Goal: Task Accomplishment & Management: Complete application form

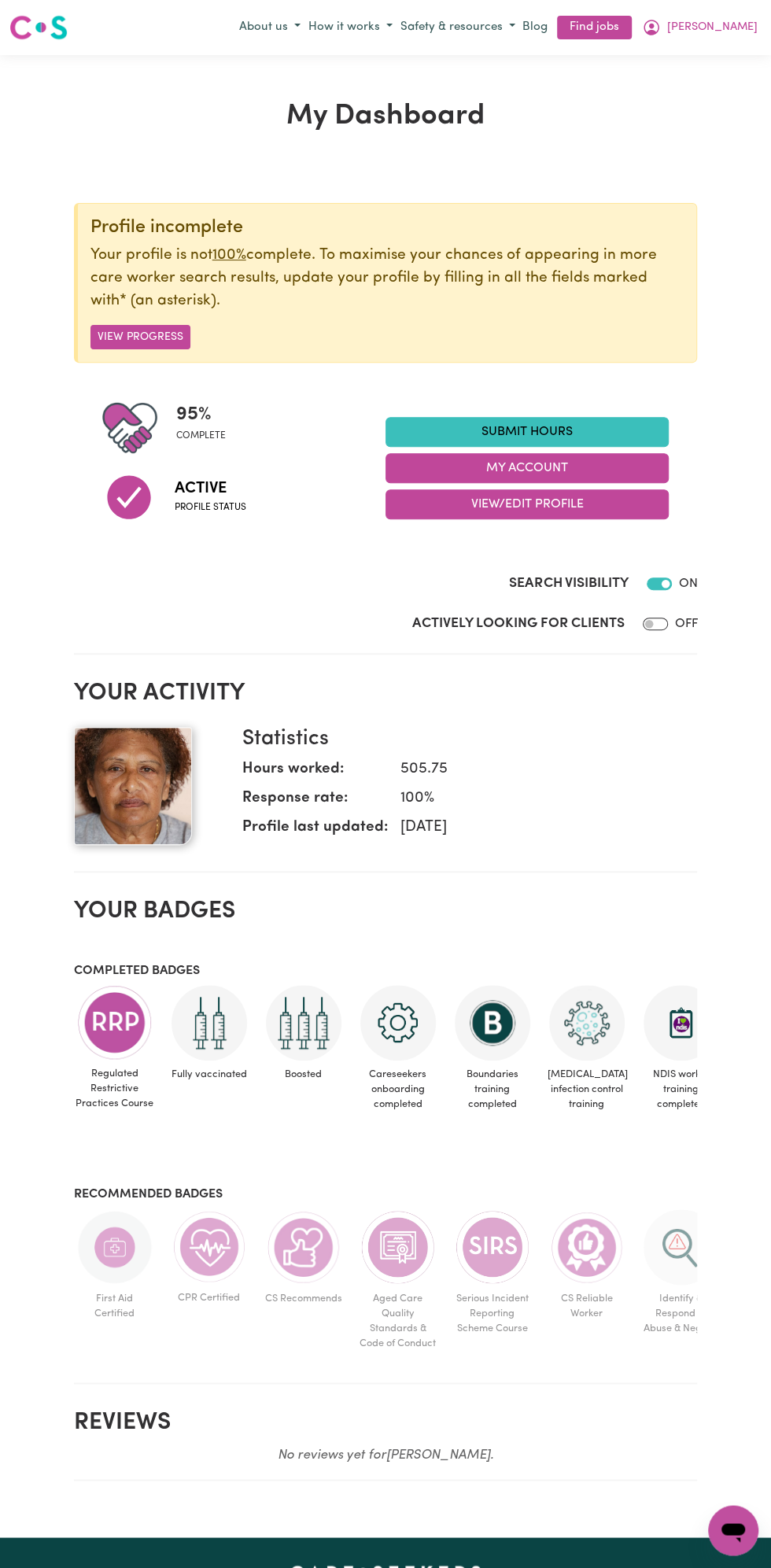
click at [557, 437] on link "Submit Hours" at bounding box center [527, 431] width 284 height 30
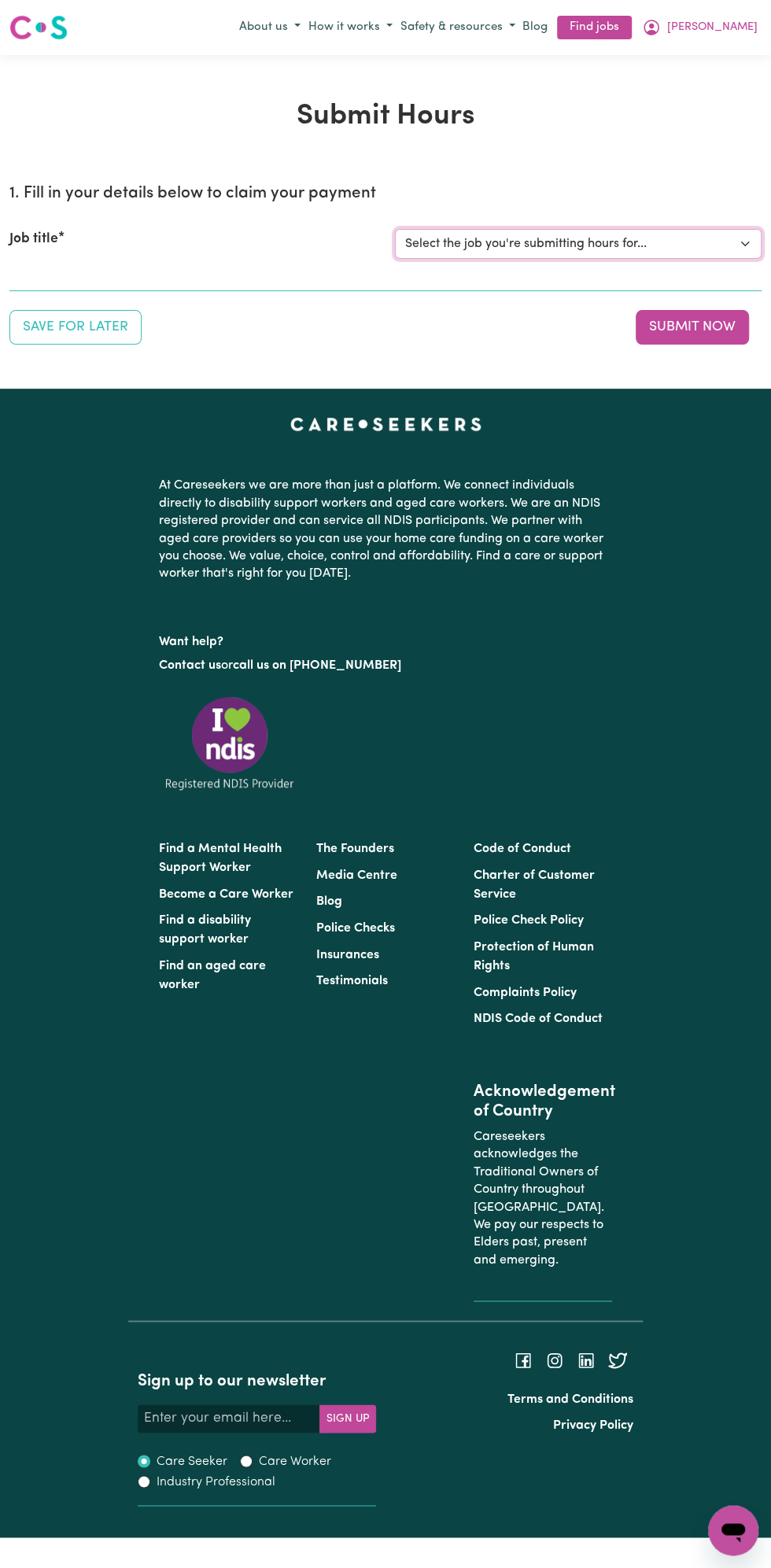
click at [606, 236] on select "Select the job you're submitting hours for... [Vartouhie ([PERSON_NAME]) [PERSO…" at bounding box center [578, 244] width 366 height 30
select select "13810"
click at [395, 229] on select "Select the job you're submitting hours for... [Vartouhie ([PERSON_NAME]) [PERSO…" at bounding box center [578, 244] width 366 height 30
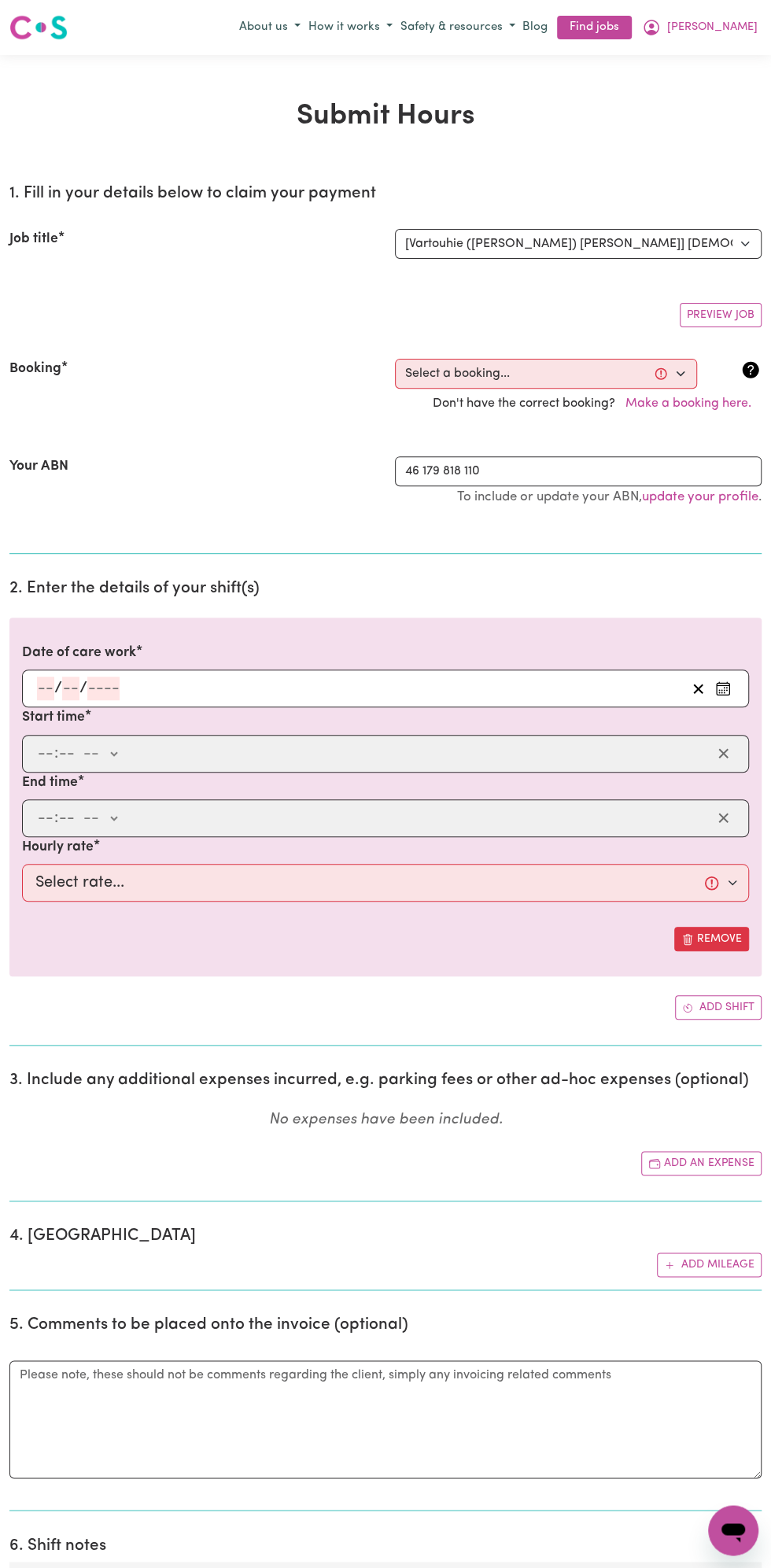
click at [63, 595] on section "2. Enter the details of your shift(s) Date of care work / / Start time : -- am …" at bounding box center [386, 806] width 752 height 480
click at [72, 689] on input "number" at bounding box center [71, 688] width 17 height 24
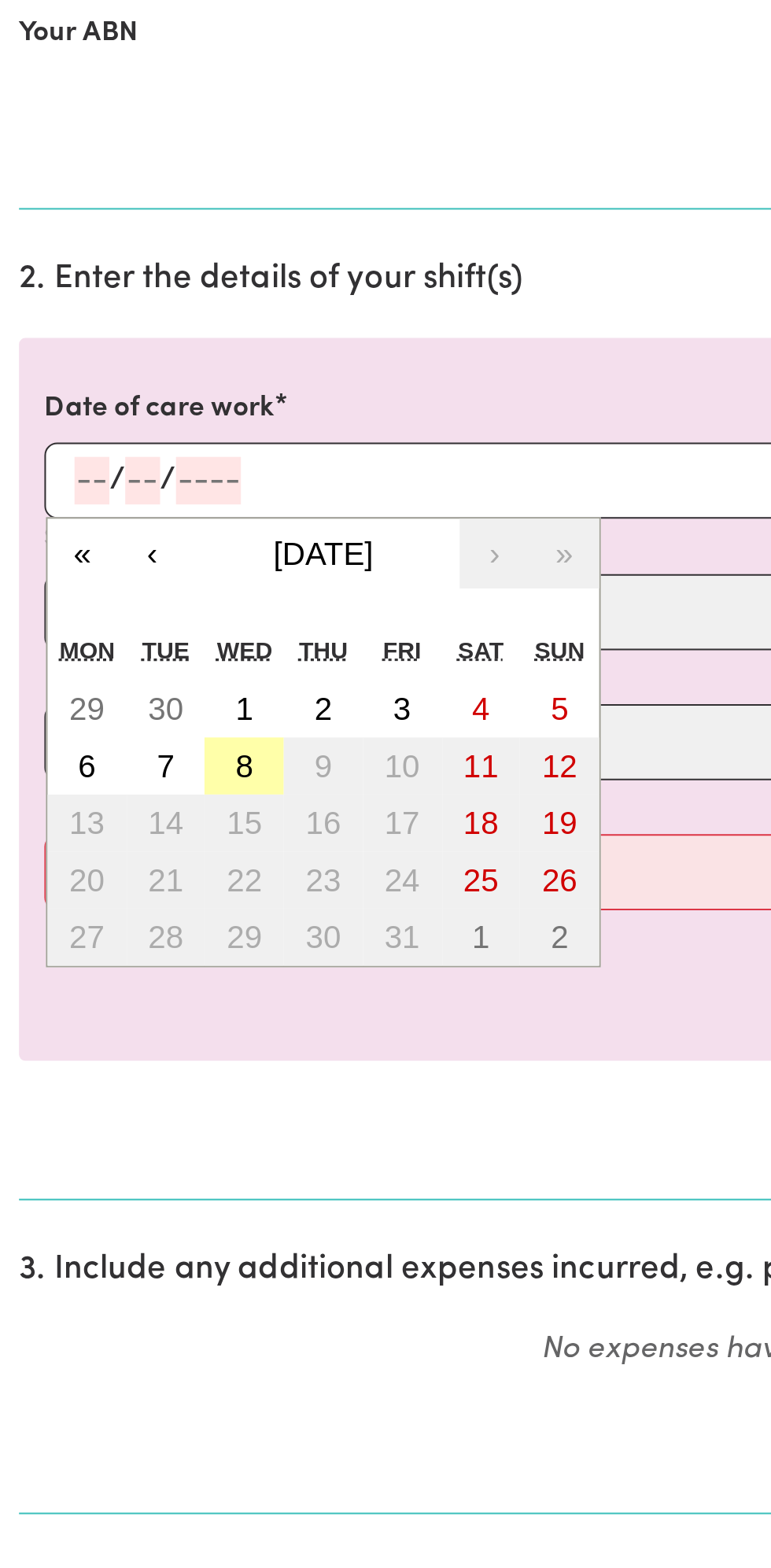
click at [130, 831] on button "8" at bounding box center [121, 829] width 39 height 28
type input "[DATE]"
type input "8"
type input "10"
type input "2025"
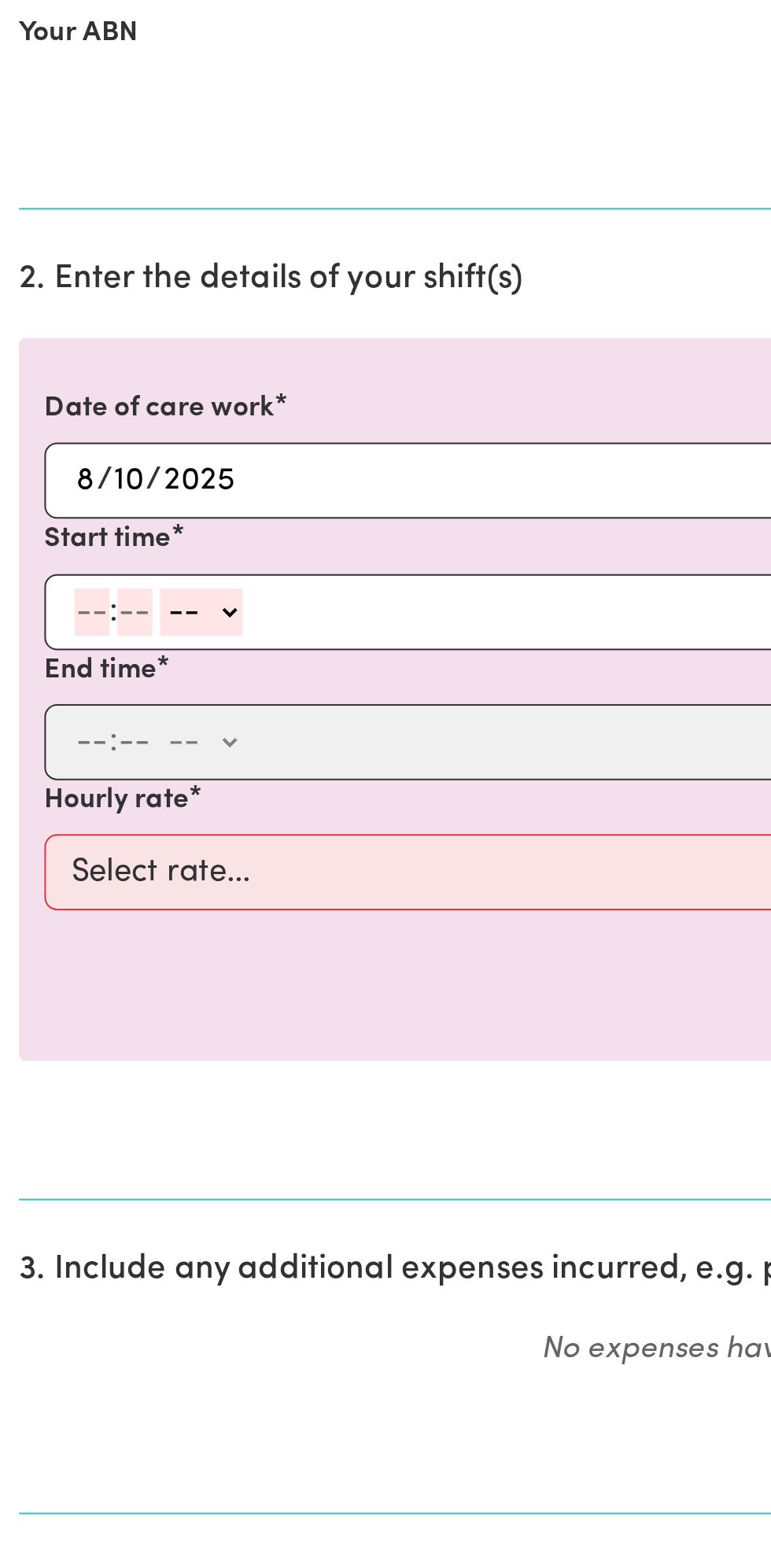
click at [37, 753] on input "number" at bounding box center [45, 753] width 17 height 24
type input "12"
type input "0"
click at [121, 750] on select "-- am pm" at bounding box center [102, 753] width 41 height 24
select select "pm"
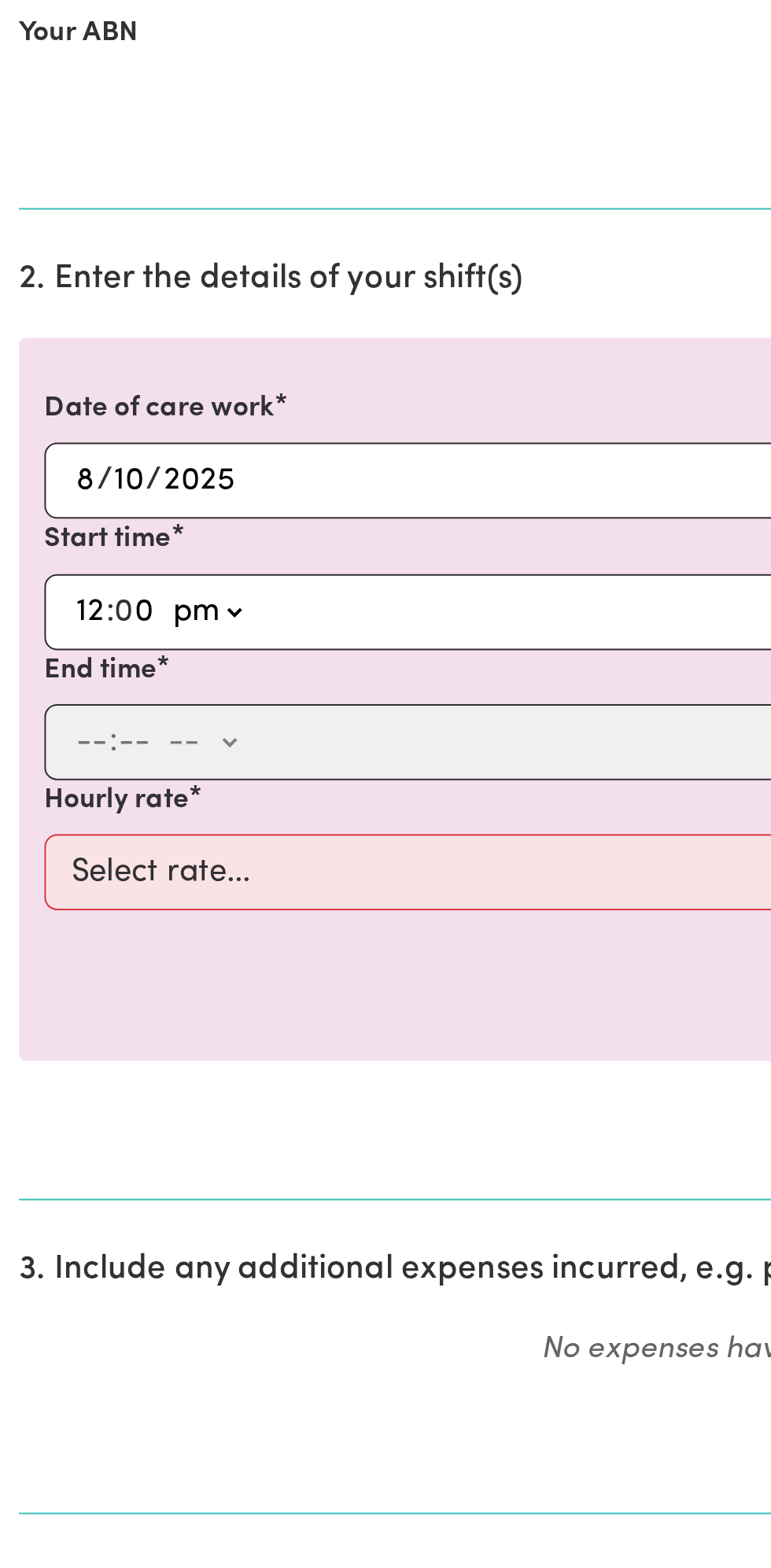
click at [82, 742] on select "-- am pm" at bounding box center [102, 753] width 41 height 24
type input "12:00"
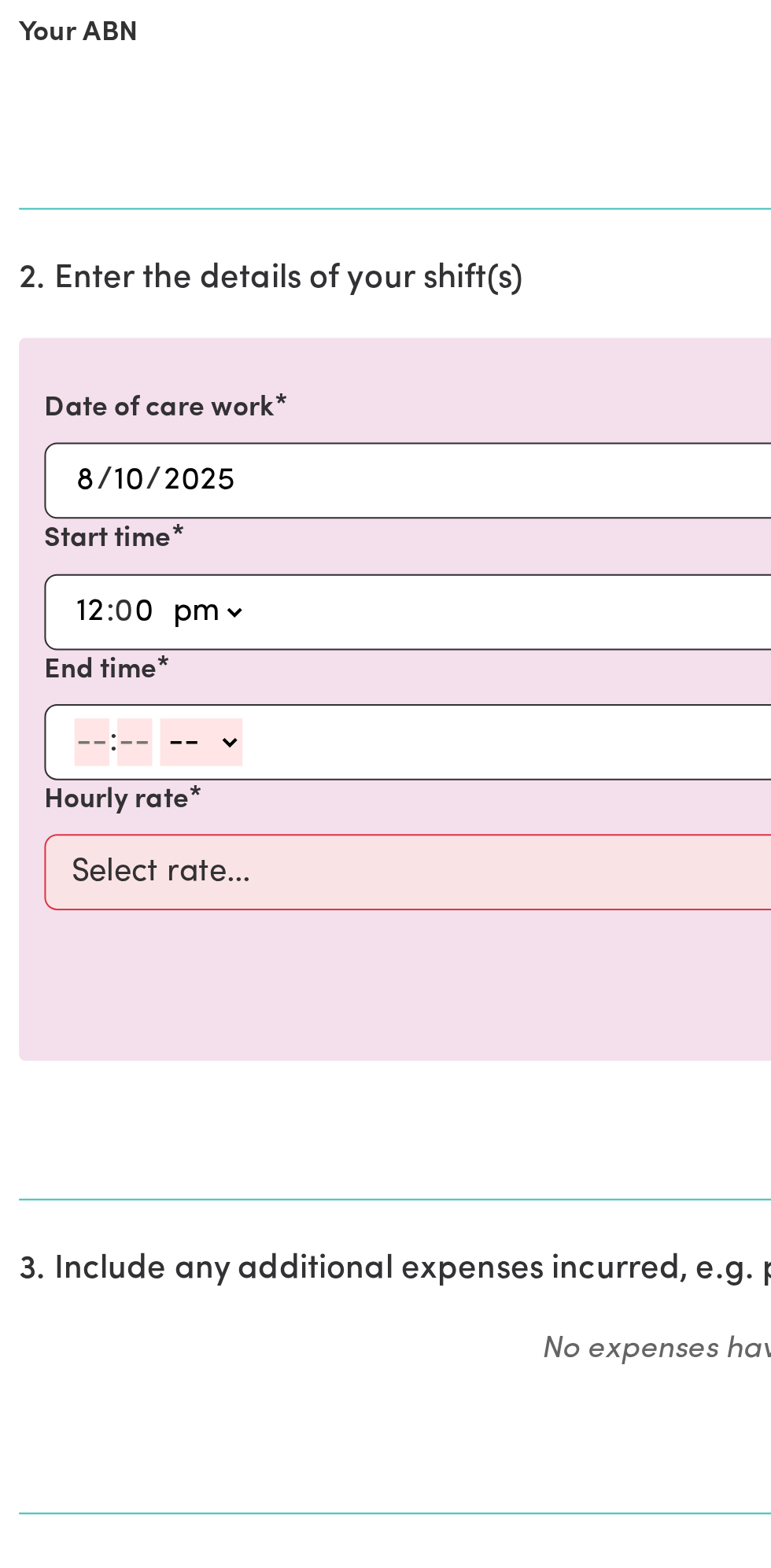
click at [40, 819] on input "number" at bounding box center [45, 818] width 17 height 24
type input "1"
click at [63, 813] on input "number" at bounding box center [59, 818] width 17 height 24
type input "0"
click at [113, 816] on select "-- am pm" at bounding box center [97, 818] width 41 height 24
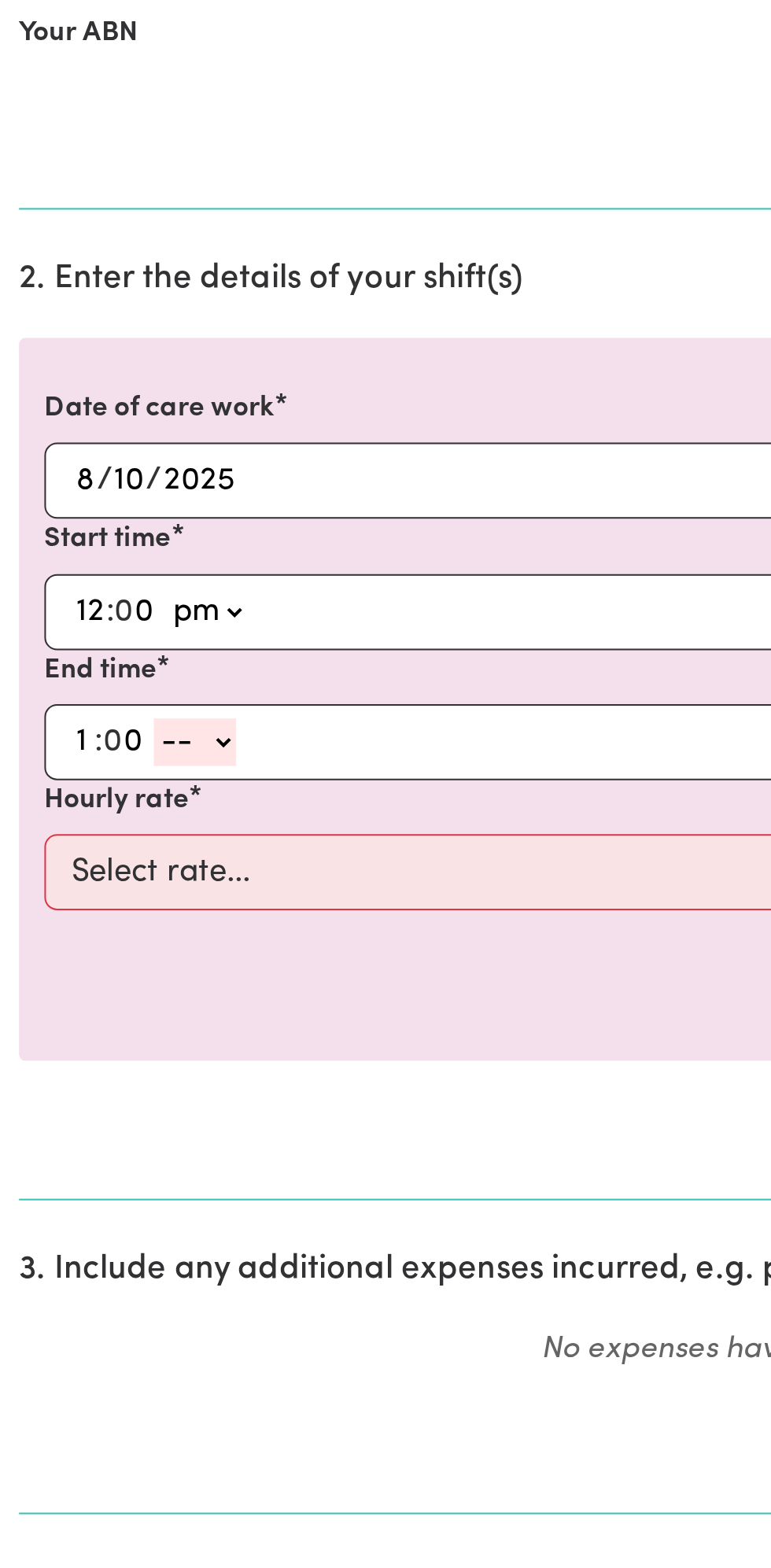
select select "pm"
click at [76, 807] on select "-- am pm" at bounding box center [97, 818] width 41 height 24
type input "13:00"
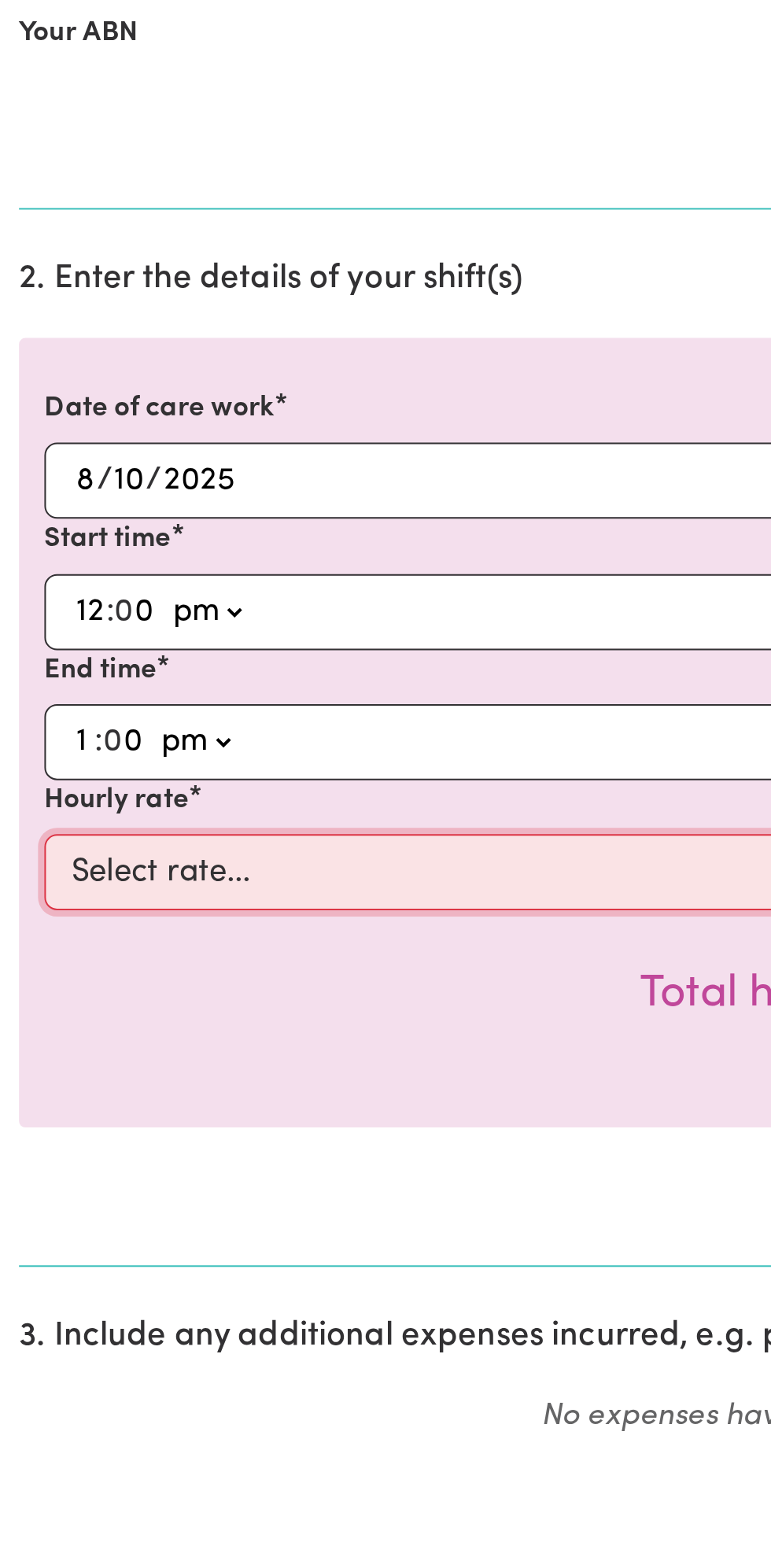
click at [148, 877] on select "Select rate... $49.00 (Weekday) $60.00 ([DATE])" at bounding box center [385, 882] width 727 height 37
select select "49-Weekday"
click at [22, 864] on select "Select rate... $49.00 (Weekday) $60.00 ([DATE])" at bounding box center [385, 882] width 727 height 37
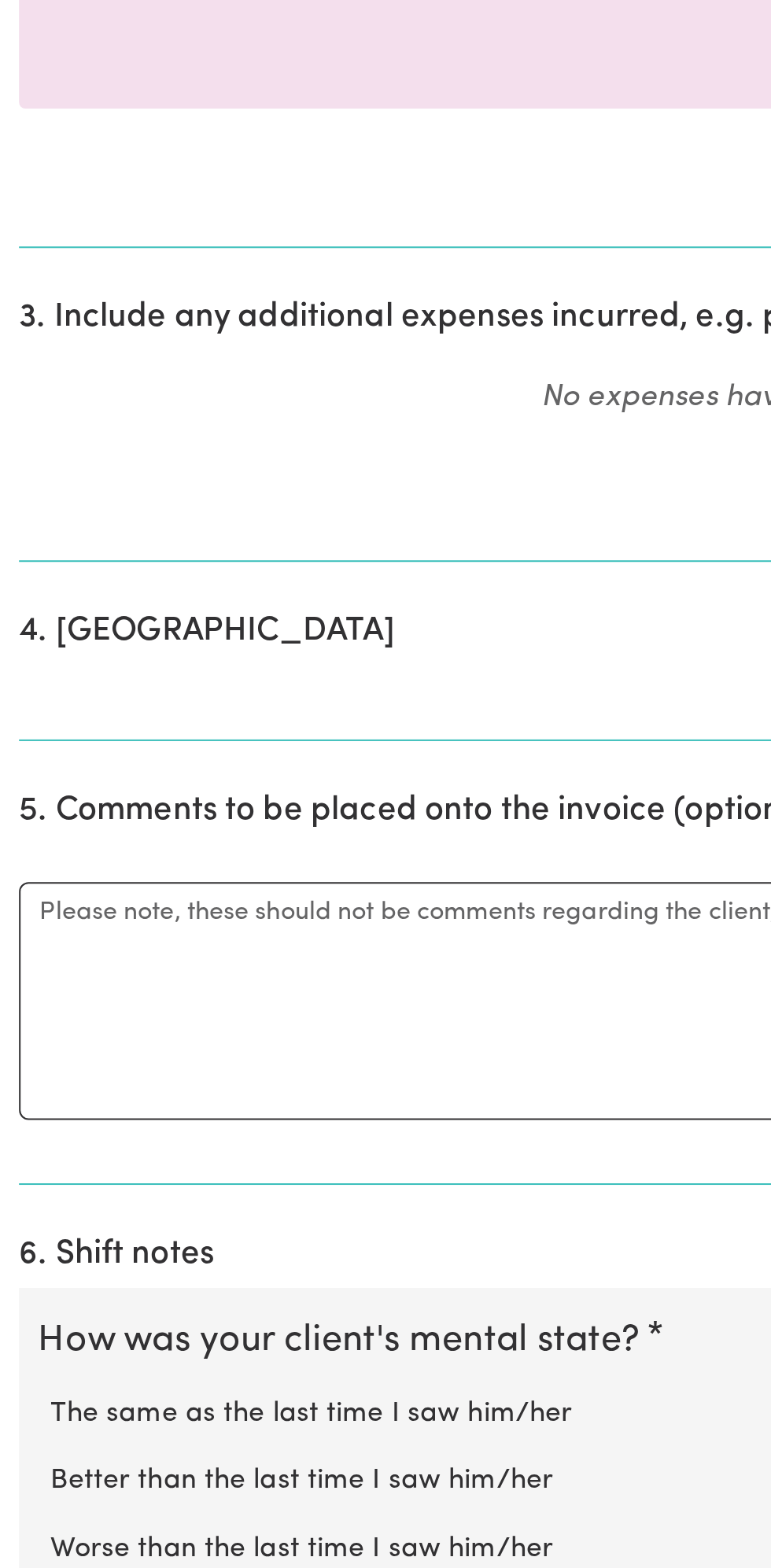
scroll to position [183, 0]
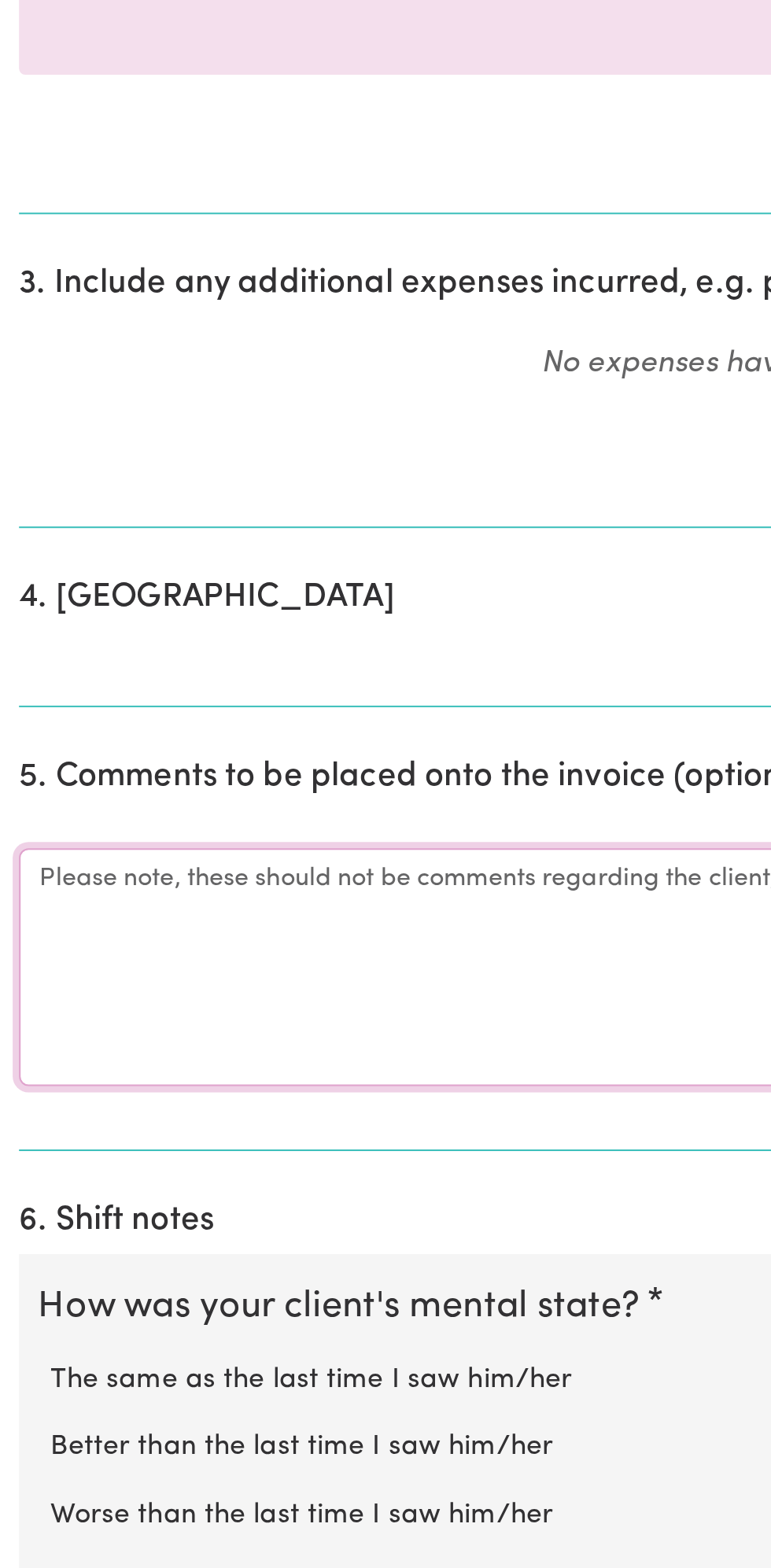
click at [181, 1266] on textarea "Comments" at bounding box center [386, 1270] width 752 height 118
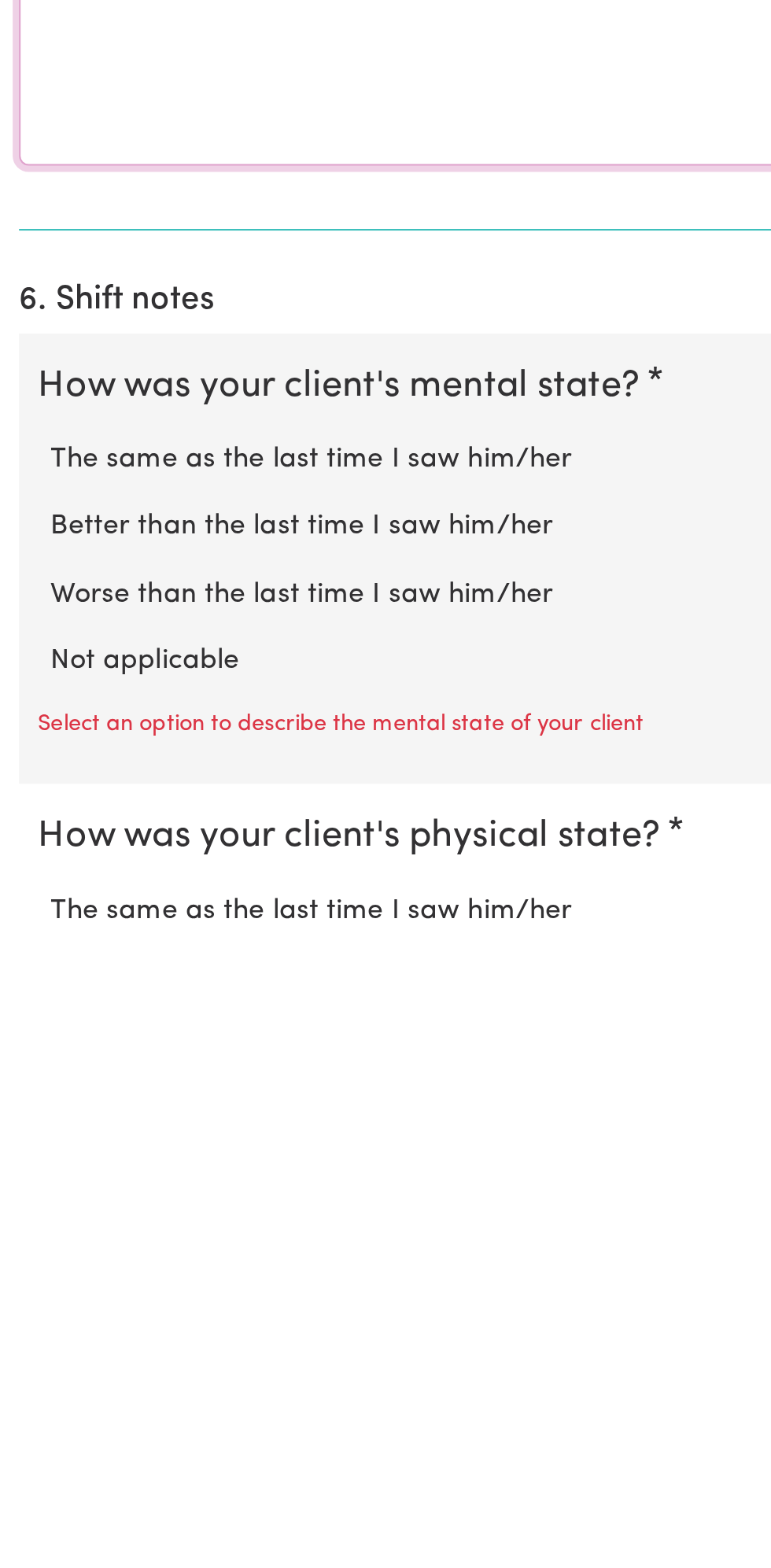
type textarea "All good"
click at [113, 1417] on label "Not applicable" at bounding box center [385, 1427] width 721 height 20
click at [25, 1416] on input "Not applicable" at bounding box center [24, 1416] width 1 height 1
radio input "true"
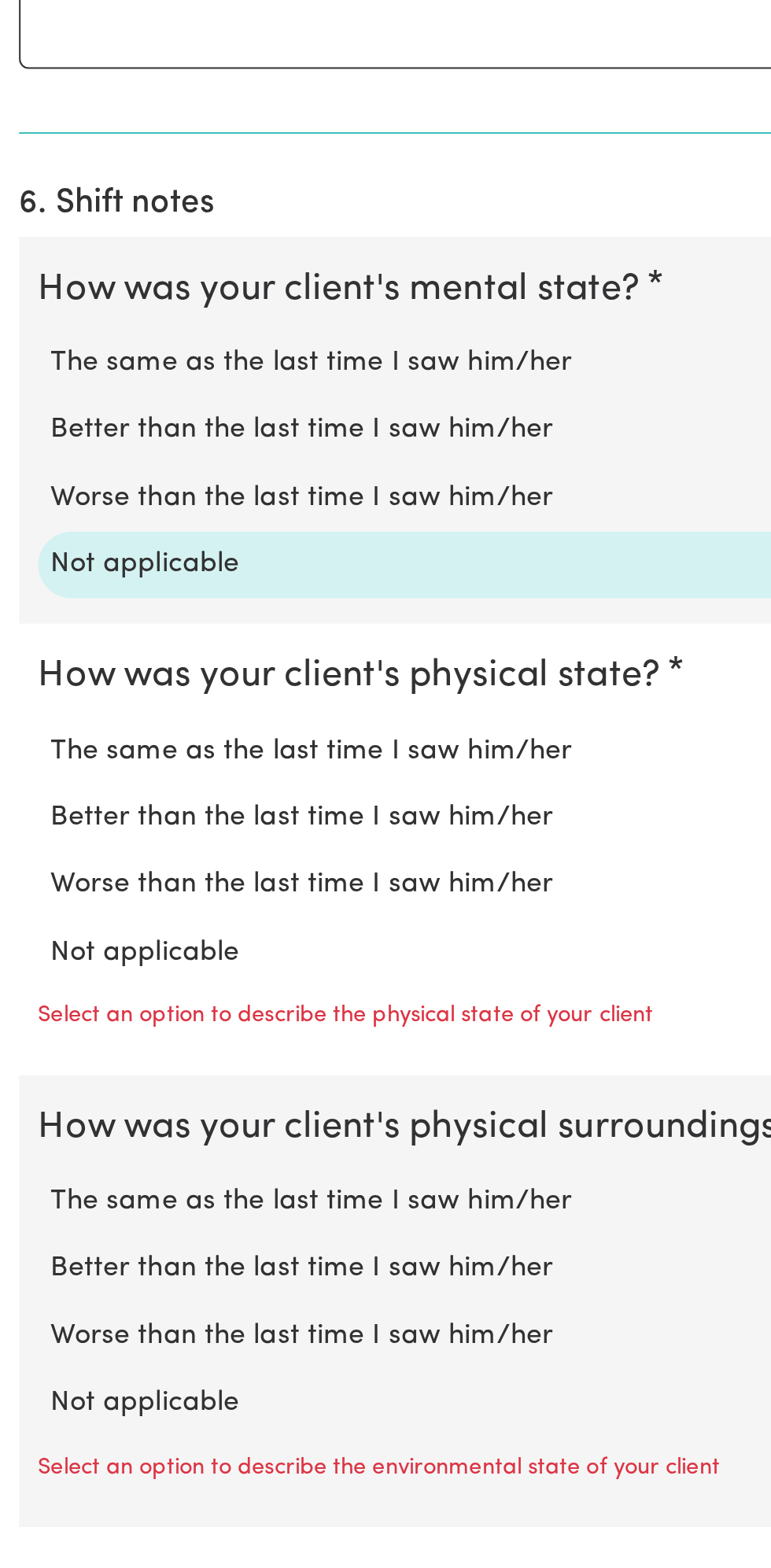
scroll to position [691, 0]
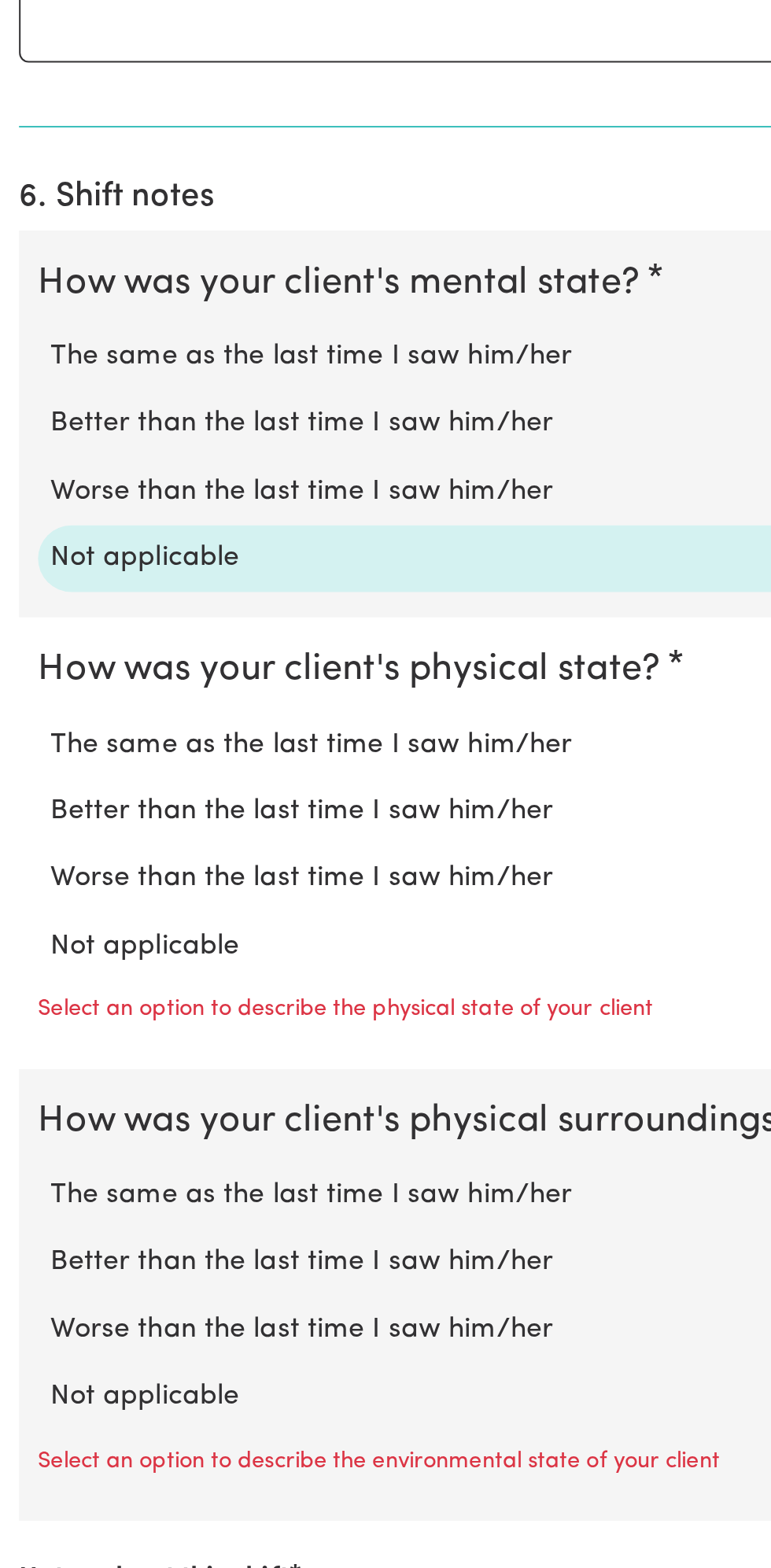
click at [115, 1250] on label "Not applicable" at bounding box center [385, 1259] width 721 height 20
click at [25, 1249] on input "Not applicable" at bounding box center [24, 1249] width 1 height 1
radio input "true"
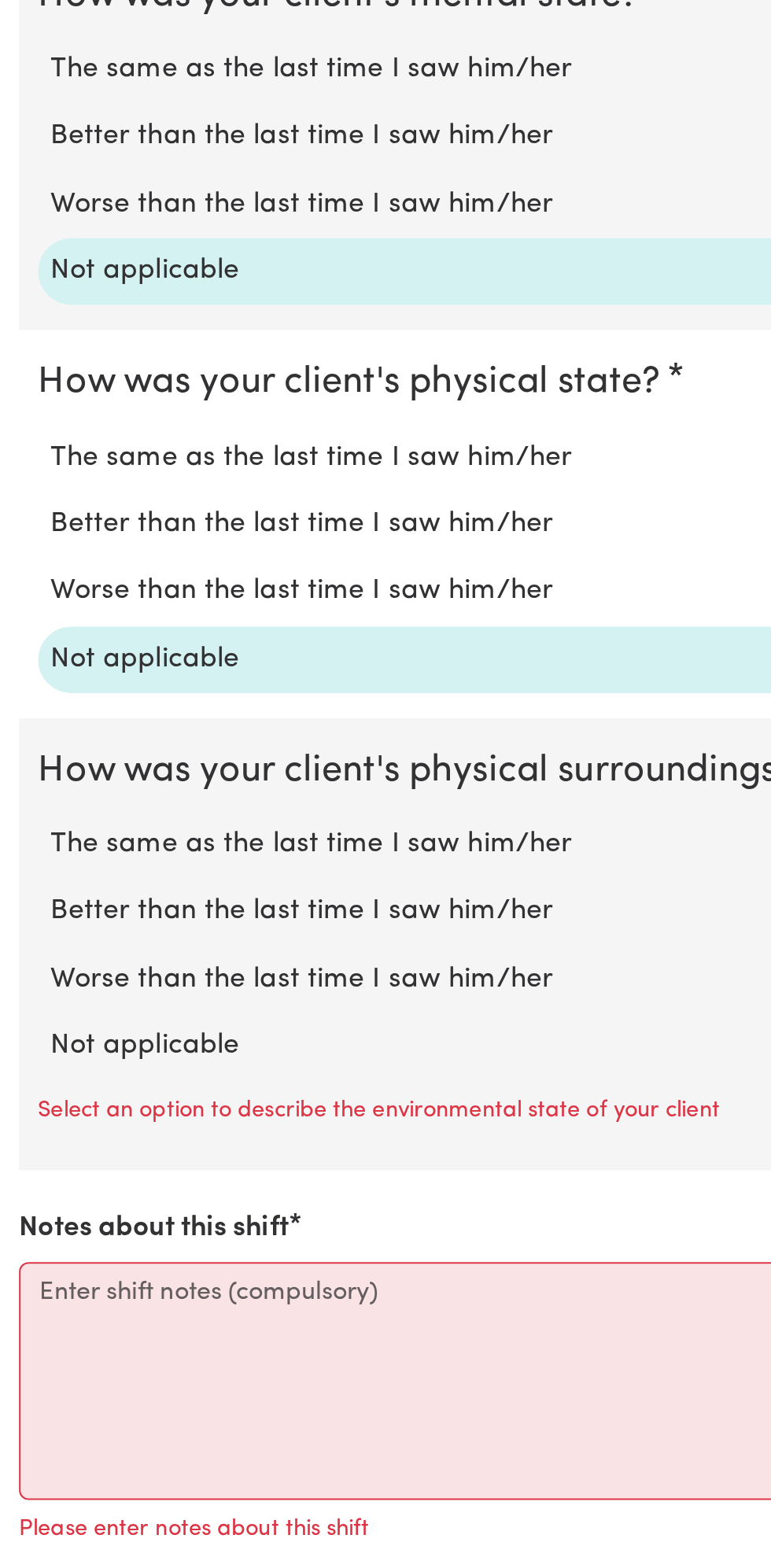
scroll to position [856, 0]
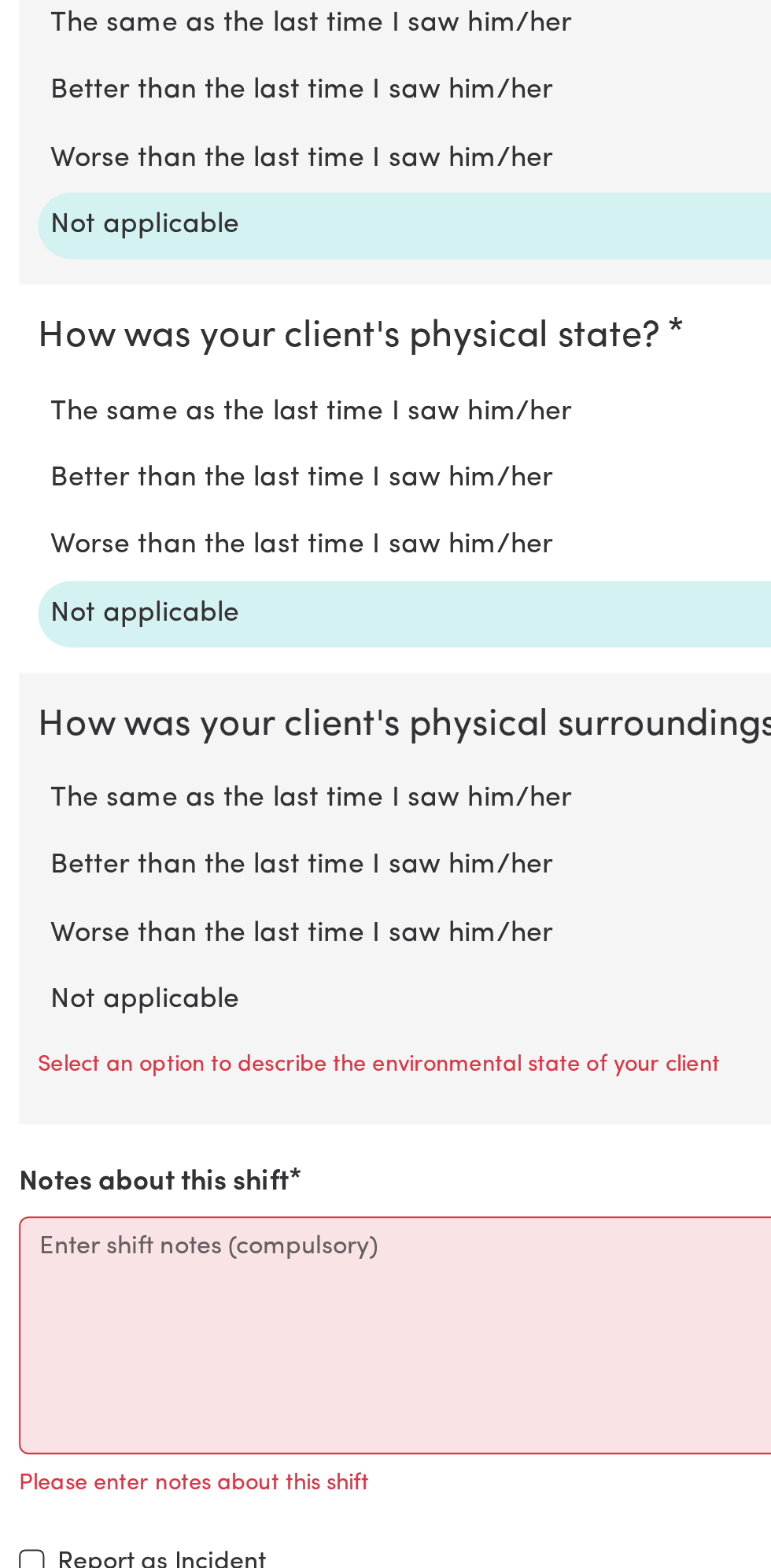
click at [94, 1283] on label "Not applicable" at bounding box center [385, 1286] width 721 height 20
click at [25, 1276] on input "Not applicable" at bounding box center [24, 1276] width 1 height 1
radio input "true"
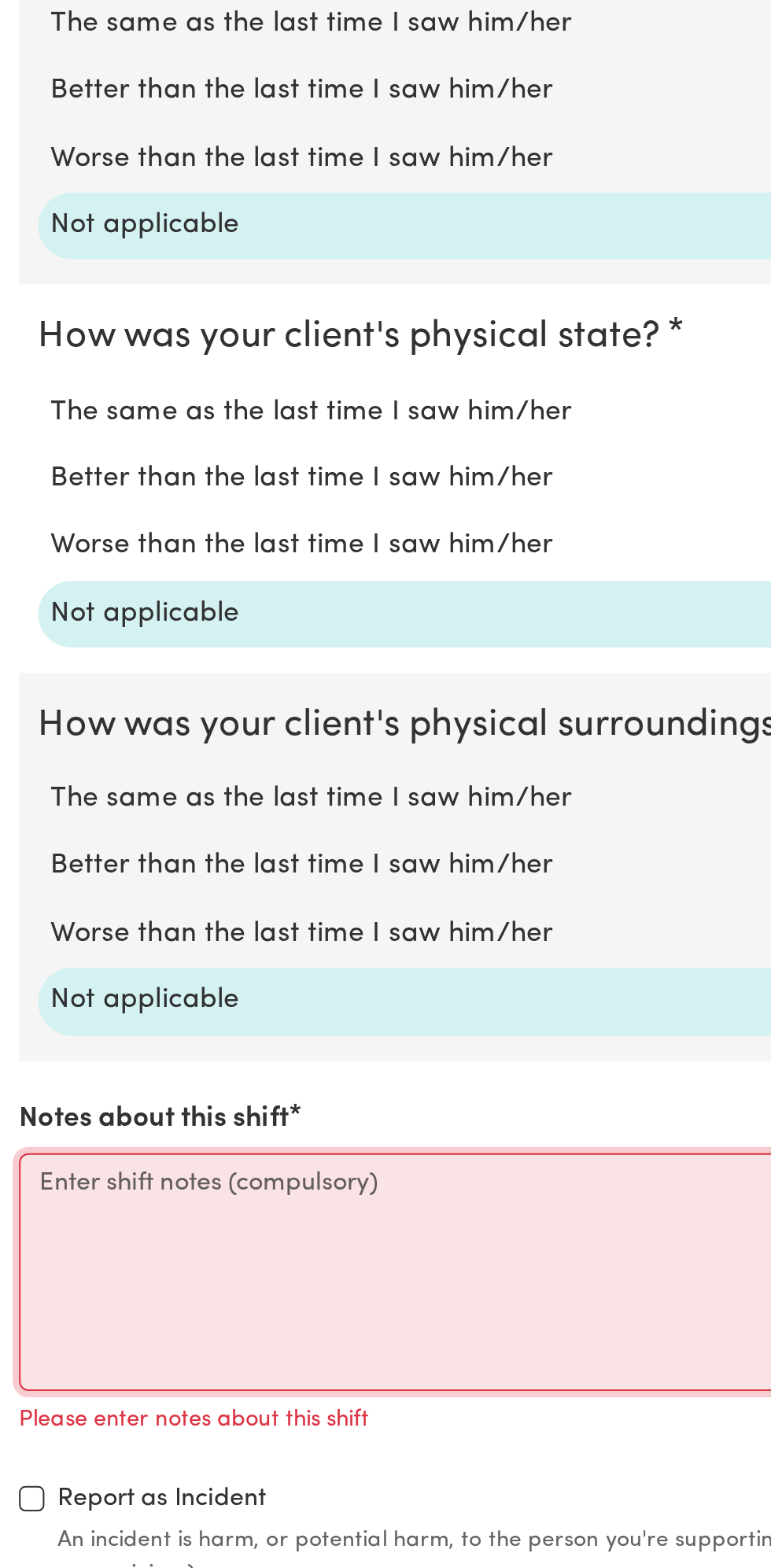
click at [214, 1399] on textarea "Notes about this shift" at bounding box center [386, 1421] width 752 height 118
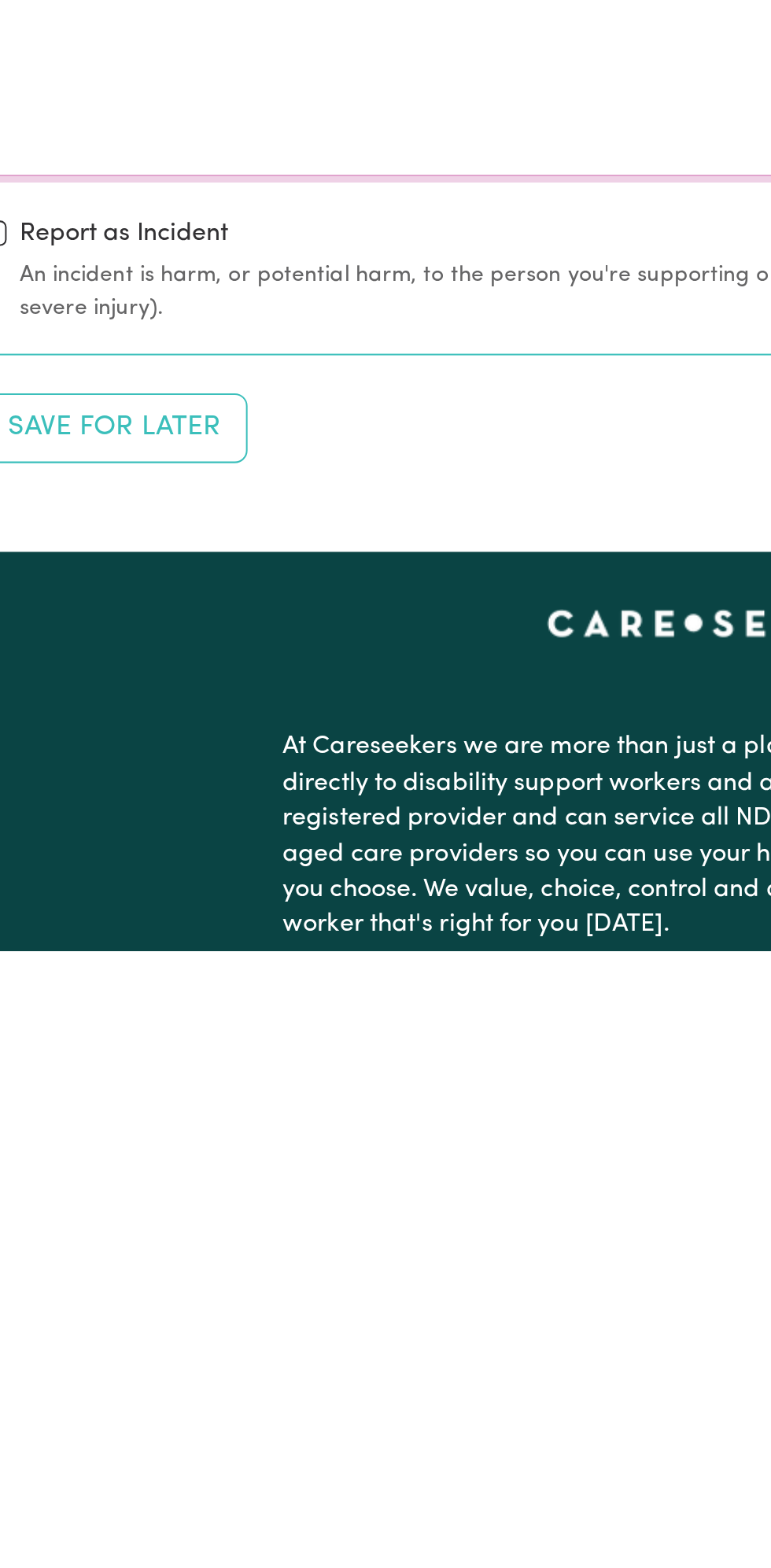
scroll to position [1153, 0]
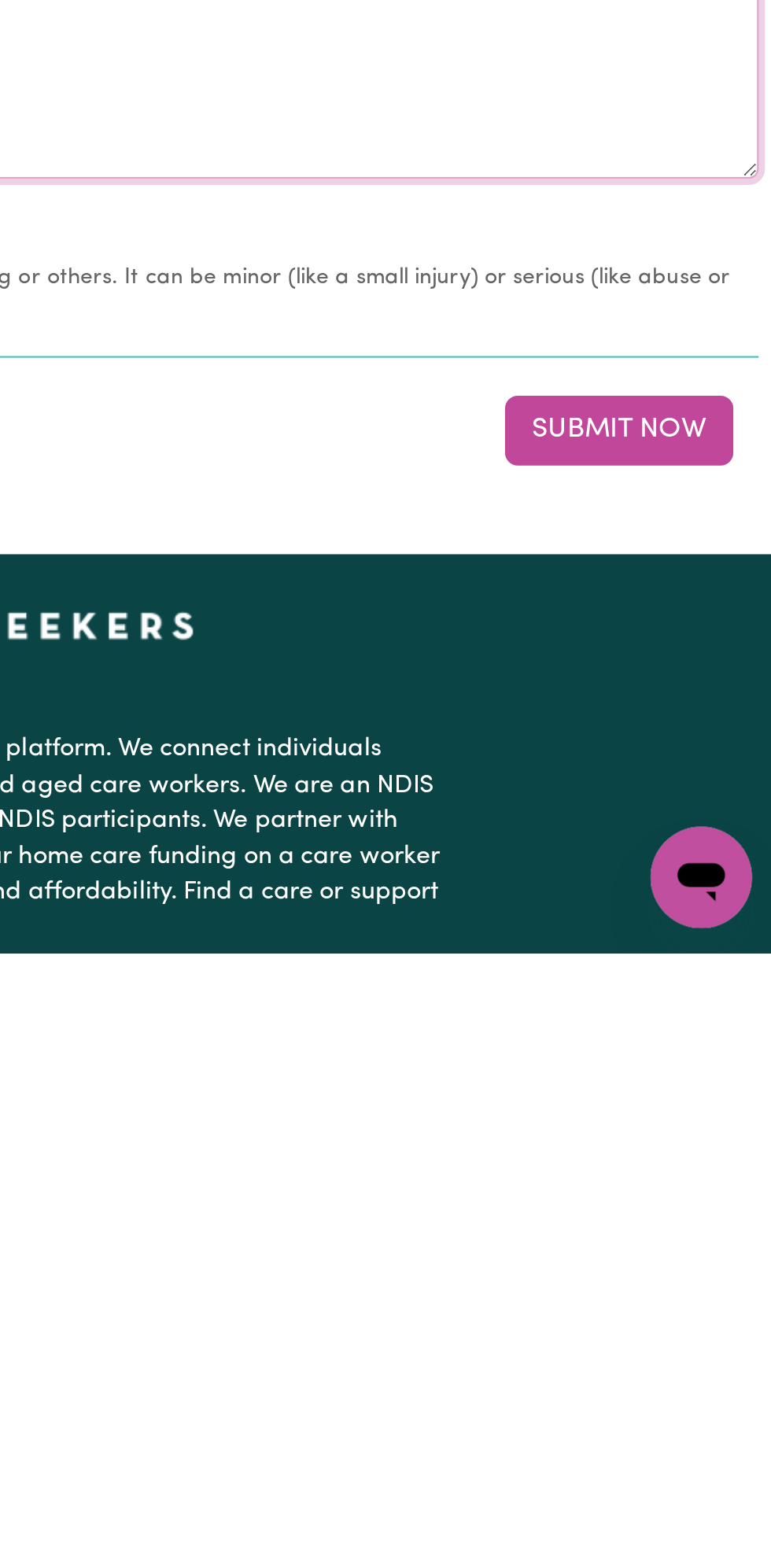
type textarea "Nothing changes all good"
click at [700, 1310] on button "Submit Now" at bounding box center [692, 1308] width 113 height 35
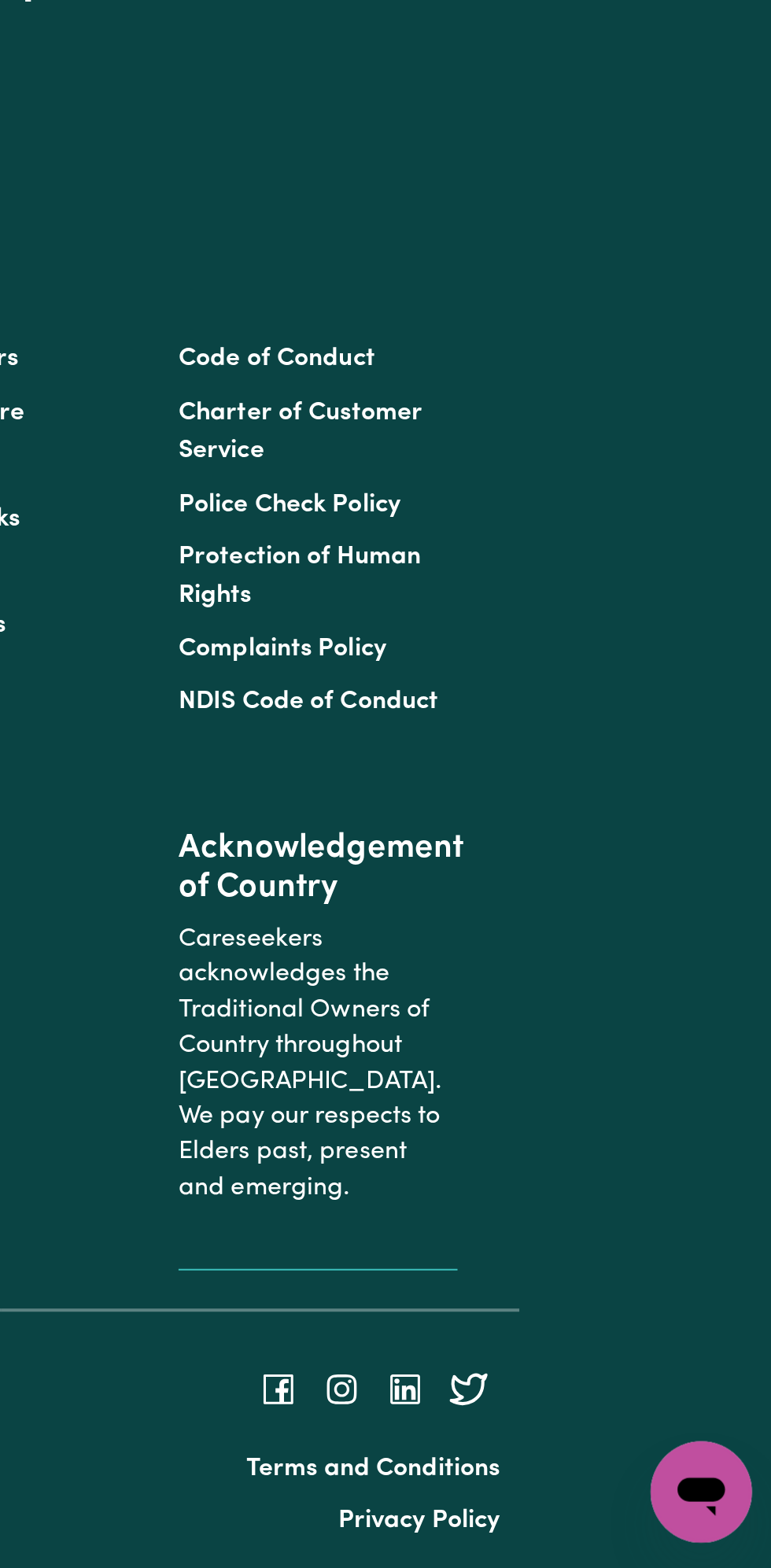
scroll to position [0, 0]
